Goal: Navigation & Orientation: Find specific page/section

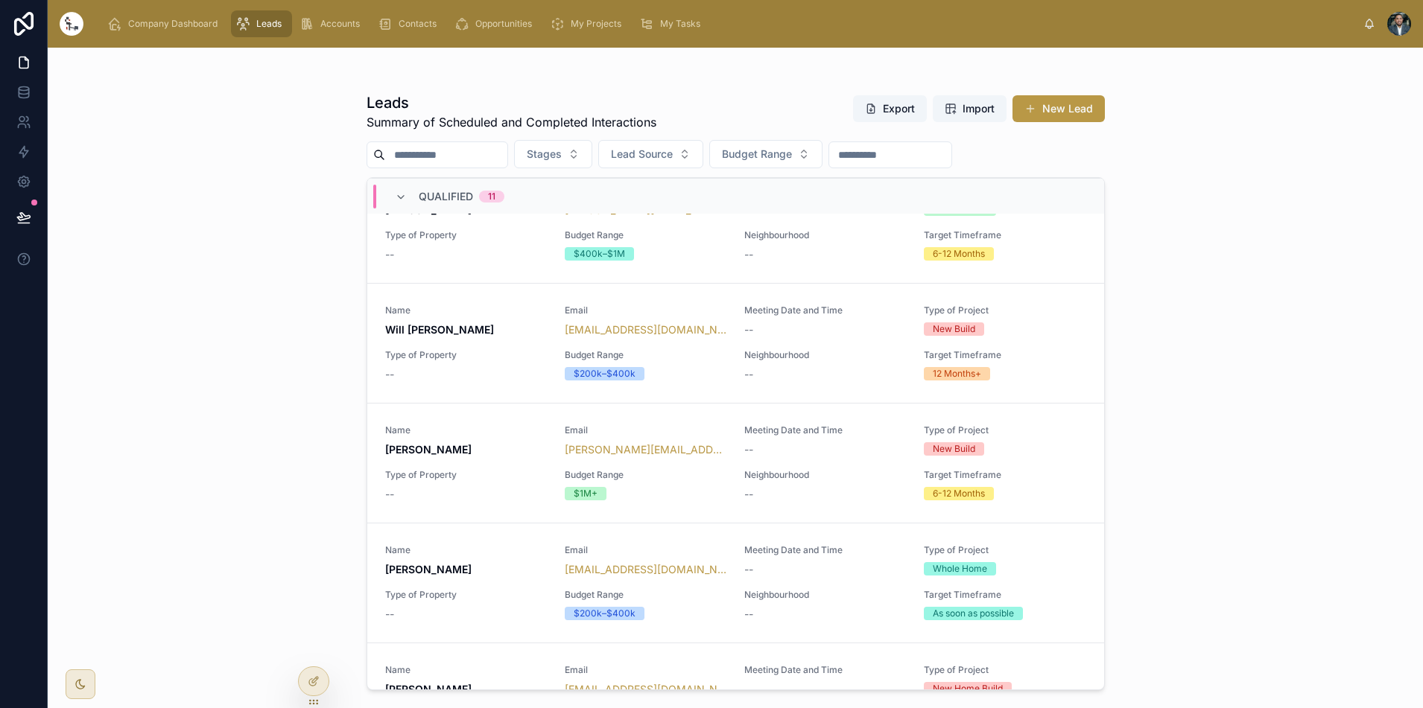
scroll to position [625, 0]
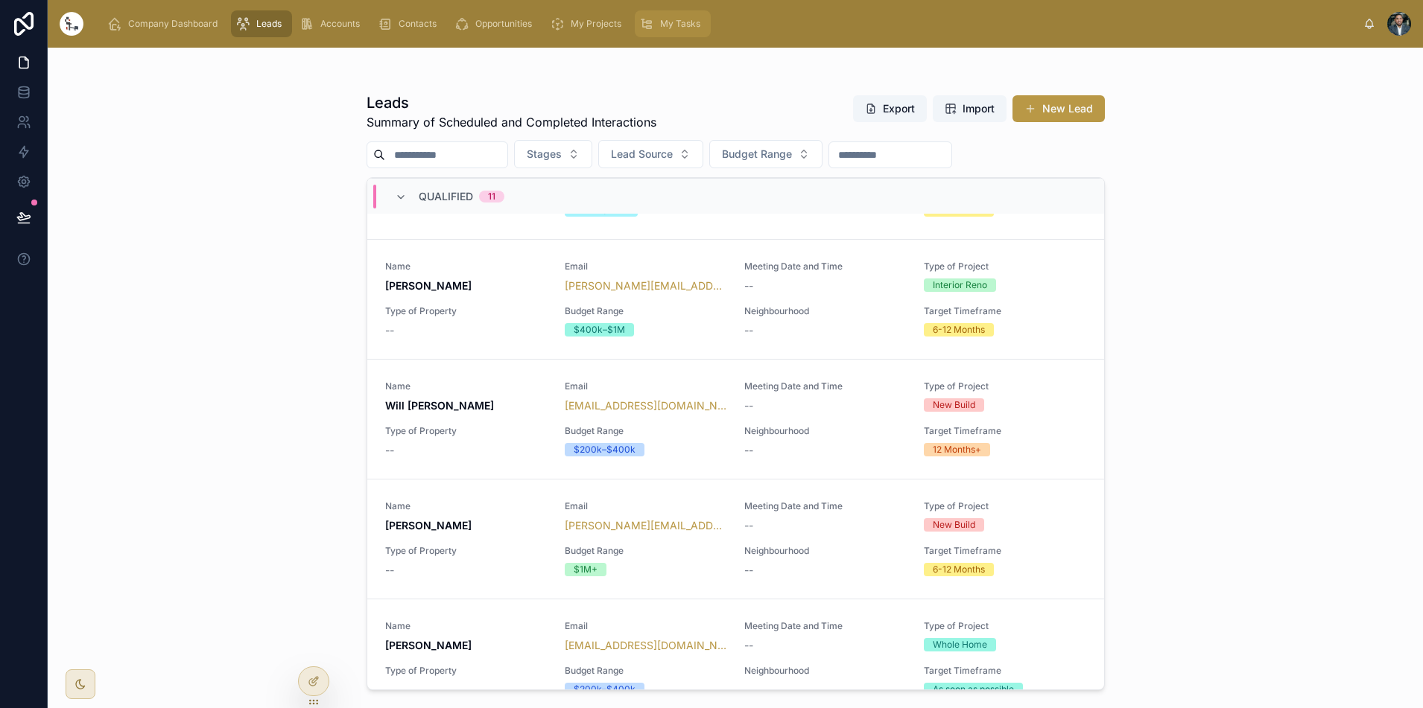
click at [701, 28] on div "My Tasks" at bounding box center [672, 24] width 67 height 24
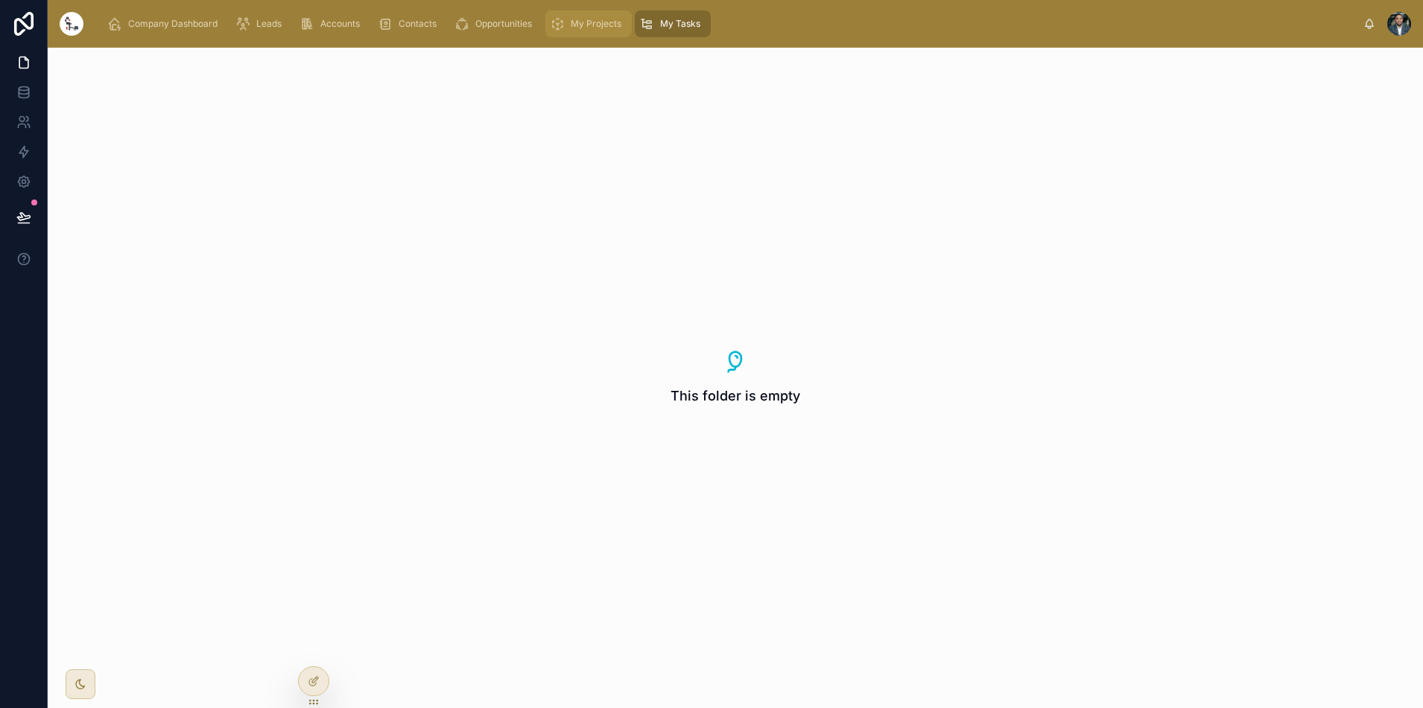
click at [587, 25] on span "My Projects" at bounding box center [596, 24] width 51 height 12
click at [86, 24] on div "Company Dashboard Leads Accounts Contacts Opportunities My Projects My Tasks Su…" at bounding box center [735, 24] width 1375 height 48
click at [77, 25] on img at bounding box center [72, 24] width 24 height 24
